Goal: Navigation & Orientation: Find specific page/section

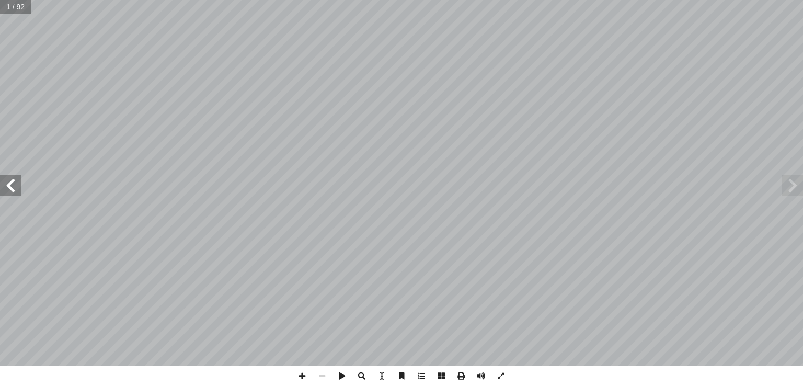
click at [13, 190] on span at bounding box center [10, 185] width 21 height 21
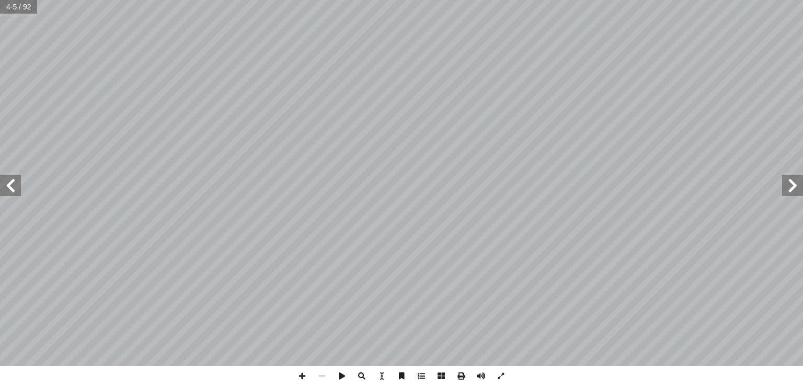
click at [13, 190] on span at bounding box center [10, 185] width 21 height 21
click at [13, 188] on span at bounding box center [10, 185] width 21 height 21
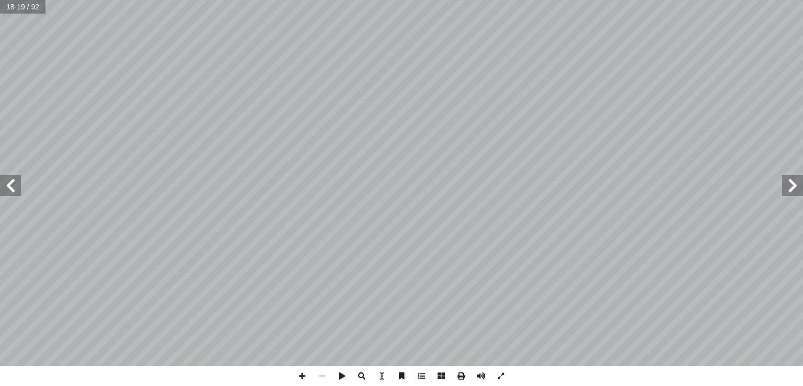
click at [13, 188] on span at bounding box center [10, 185] width 21 height 21
click at [795, 183] on span at bounding box center [792, 185] width 21 height 21
click at [303, 379] on span at bounding box center [302, 376] width 20 height 20
click at [11, 188] on span at bounding box center [10, 185] width 21 height 21
click at [325, 374] on span at bounding box center [322, 376] width 20 height 20
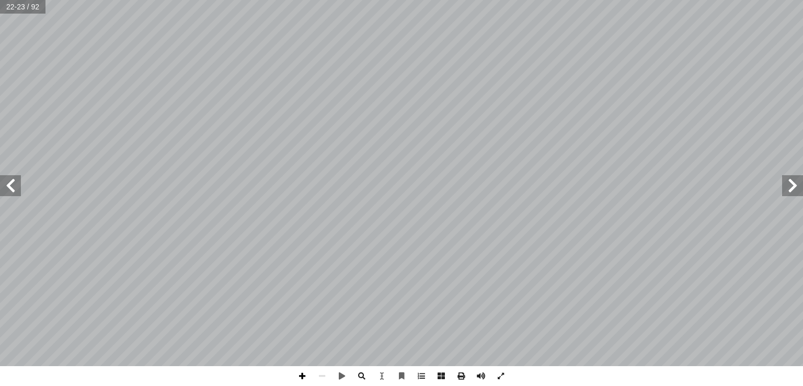
click at [301, 375] on span at bounding box center [302, 376] width 20 height 20
click at [501, 376] on span at bounding box center [501, 376] width 20 height 20
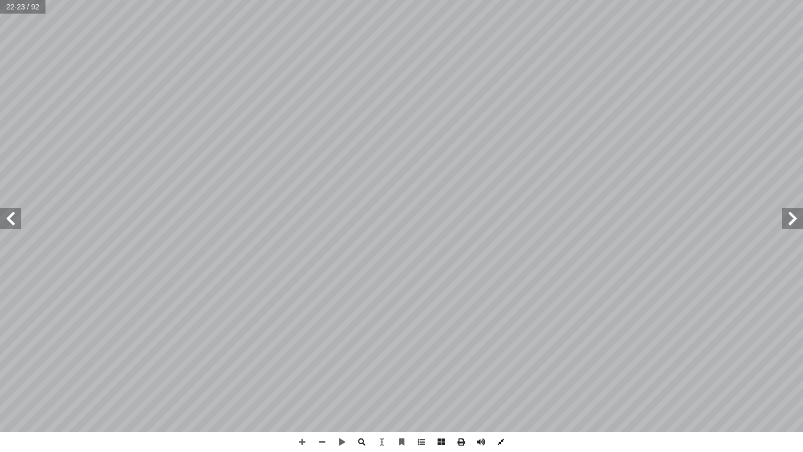
click at [501, 385] on span at bounding box center [501, 442] width 20 height 20
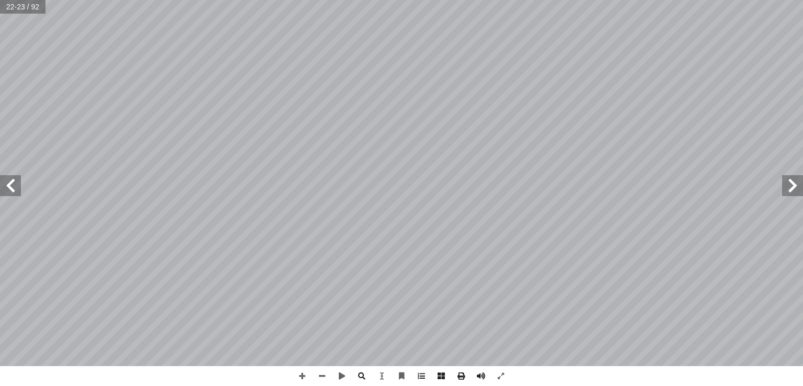
click at [791, 191] on span at bounding box center [792, 185] width 21 height 21
click at [17, 180] on span at bounding box center [10, 185] width 21 height 21
